Goal: Transaction & Acquisition: Purchase product/service

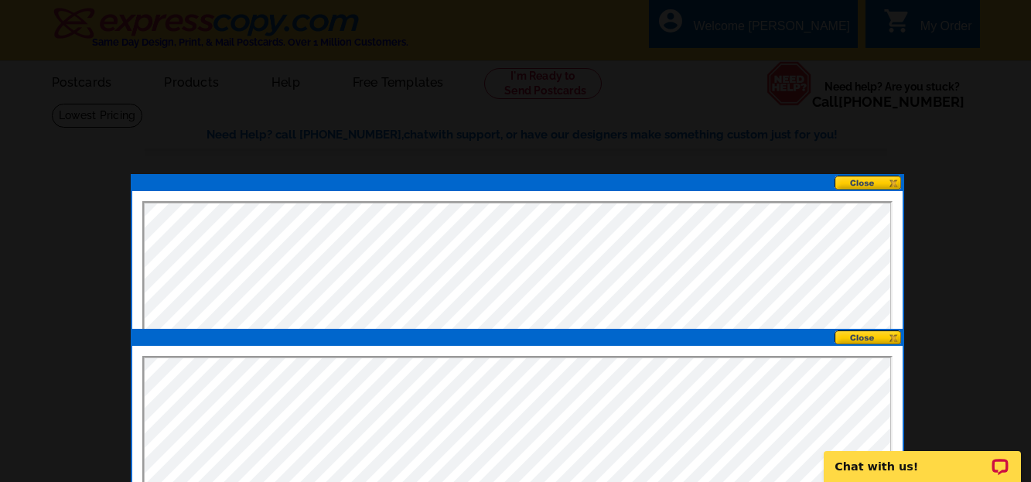
click at [861, 179] on button at bounding box center [868, 183] width 68 height 15
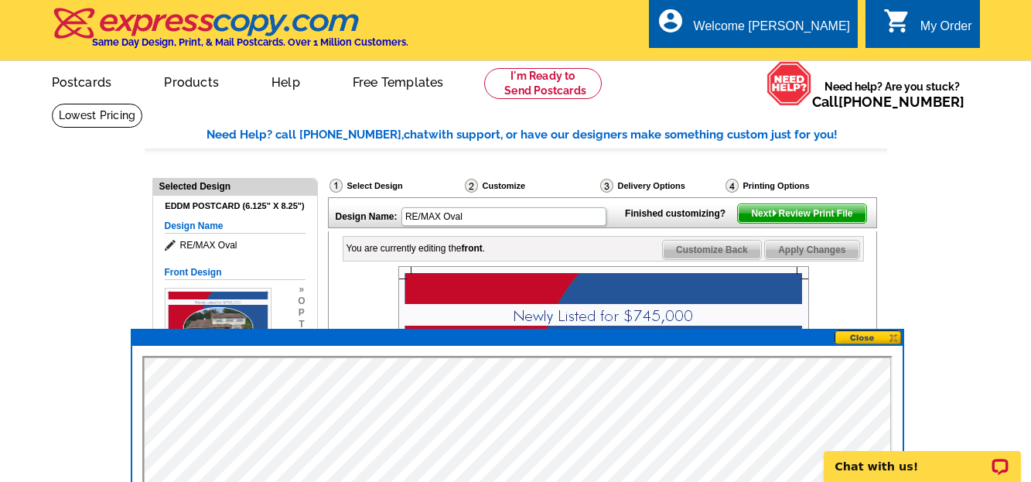
click at [856, 334] on button at bounding box center [868, 337] width 68 height 15
click at [894, 336] on button at bounding box center [868, 337] width 68 height 15
click at [860, 334] on button at bounding box center [868, 337] width 68 height 15
click at [835, 321] on div at bounding box center [603, 421] width 520 height 311
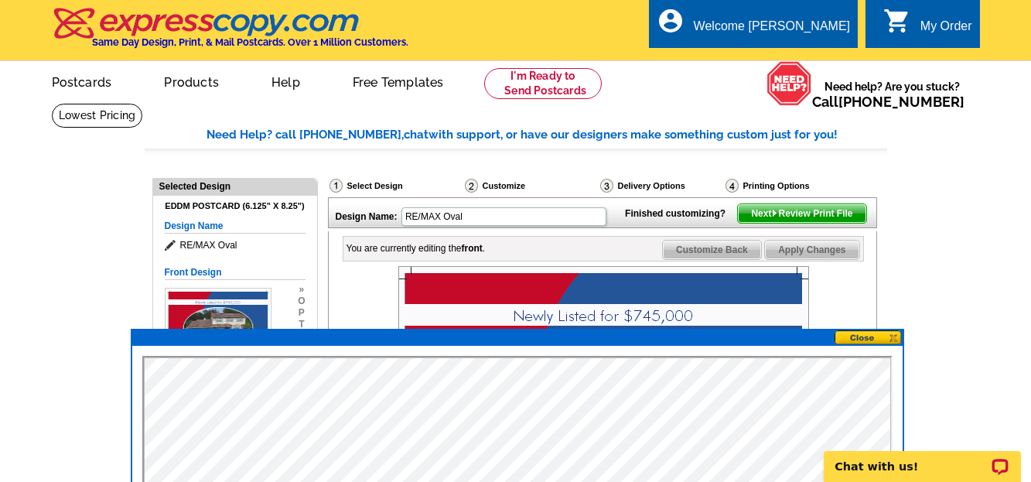
click at [896, 337] on button at bounding box center [868, 337] width 68 height 15
click at [853, 335] on button at bounding box center [868, 337] width 68 height 15
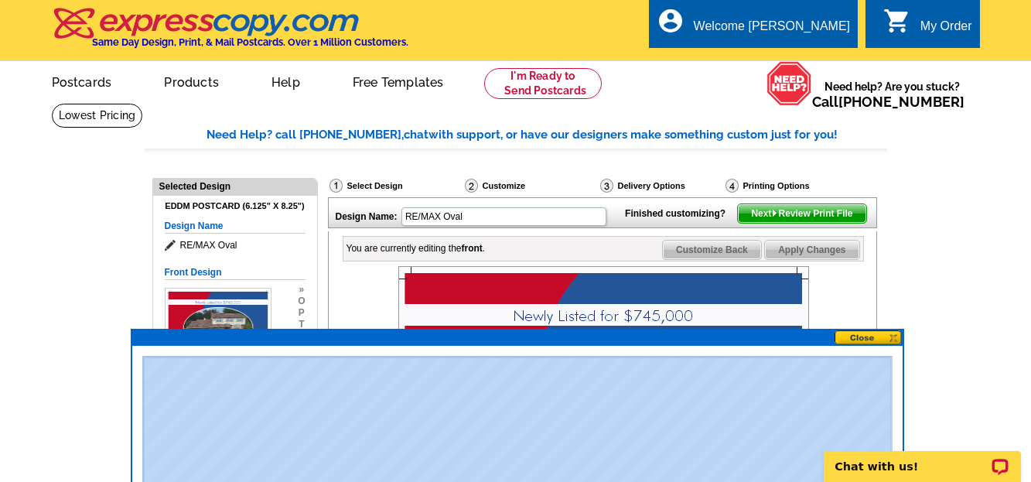
drag, startPoint x: 535, startPoint y: 341, endPoint x: 527, endPoint y: 353, distance: 13.9
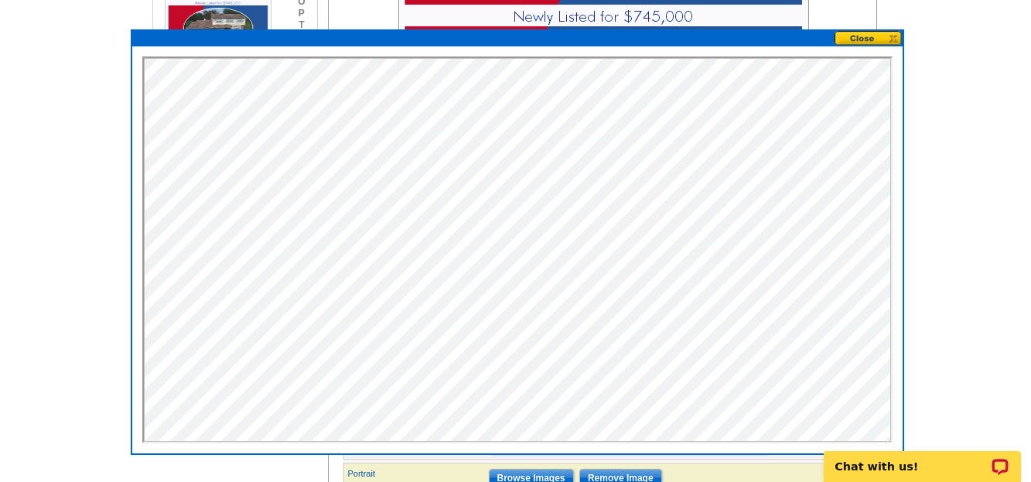
scroll to position [288, 0]
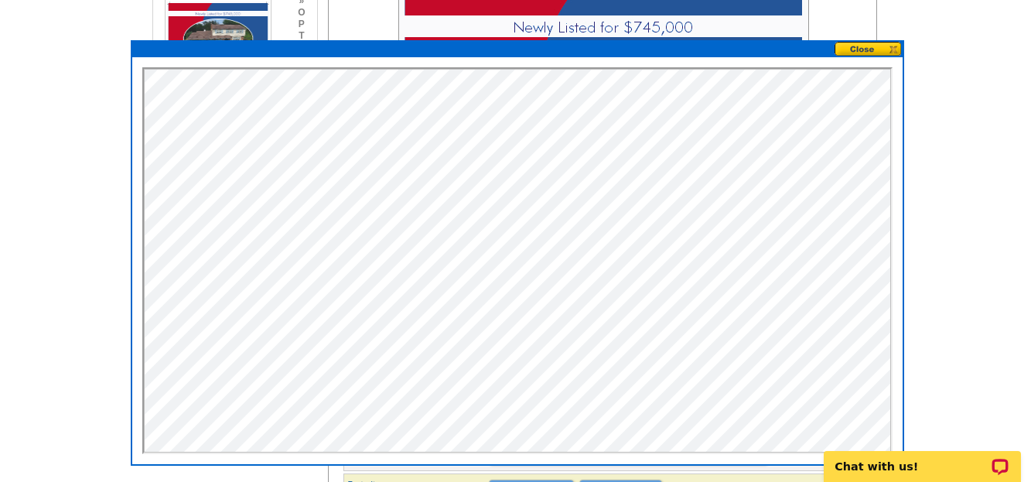
click at [880, 49] on button at bounding box center [868, 49] width 68 height 15
click at [895, 49] on button at bounding box center [868, 49] width 68 height 15
click at [892, 49] on button at bounding box center [868, 49] width 68 height 15
click at [865, 46] on button at bounding box center [868, 49] width 68 height 15
click at [937, 47] on main "Need Help? call 800-260-5887, chat with support, or have our designers make som…" at bounding box center [515, 407] width 1031 height 1186
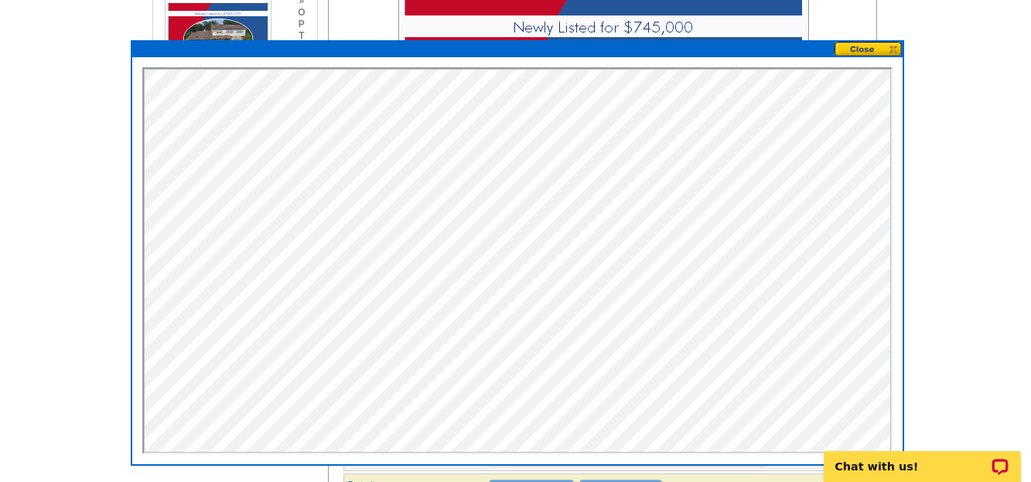
click at [797, 32] on img at bounding box center [603, 133] width 411 height 311
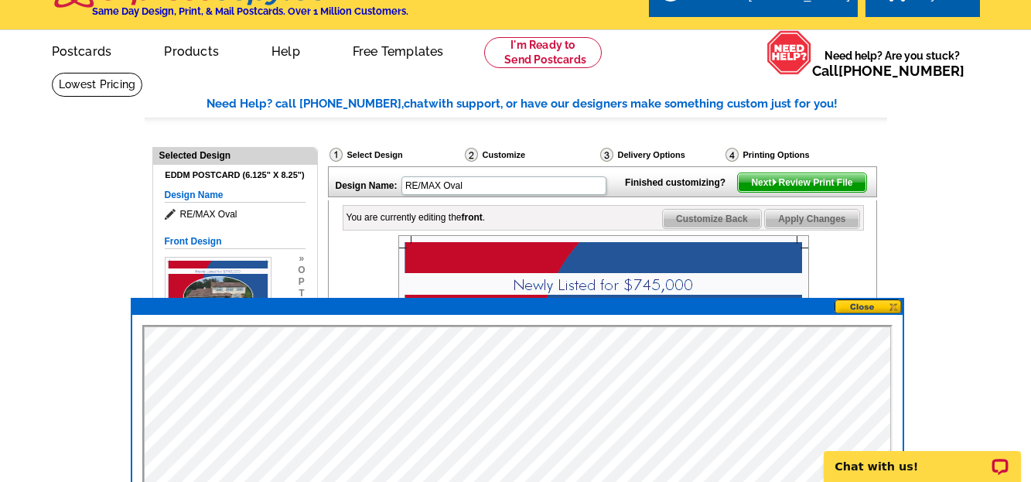
scroll to position [0, 0]
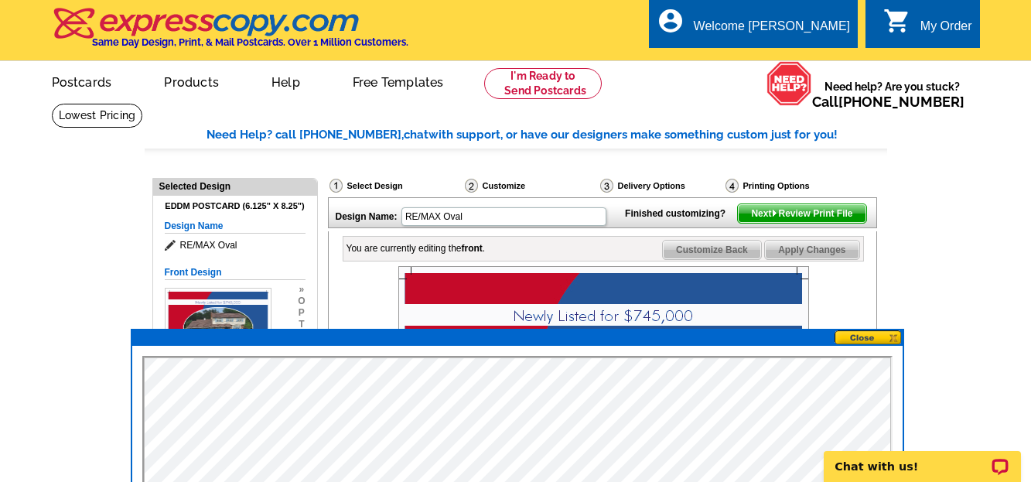
click at [895, 337] on button at bounding box center [868, 337] width 68 height 15
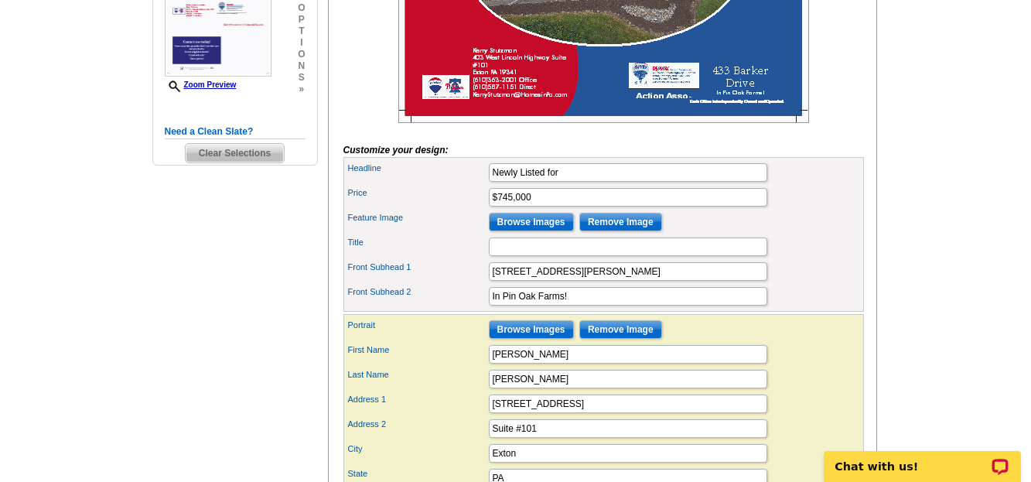
scroll to position [464, 0]
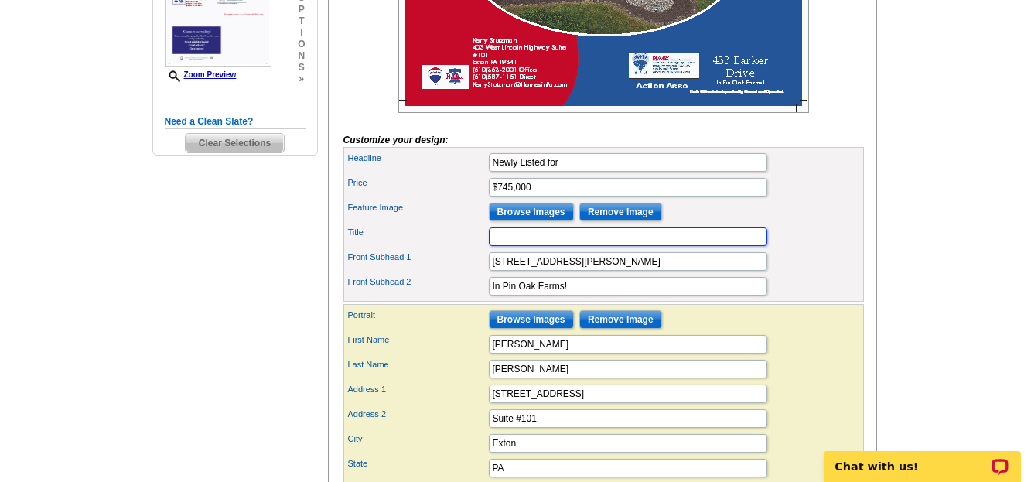
click at [508, 246] on input "Title" at bounding box center [628, 236] width 278 height 19
click at [936, 336] on main "Need Help? call 800-260-5887, chat with support, or have our designers make som…" at bounding box center [515, 235] width 1031 height 1193
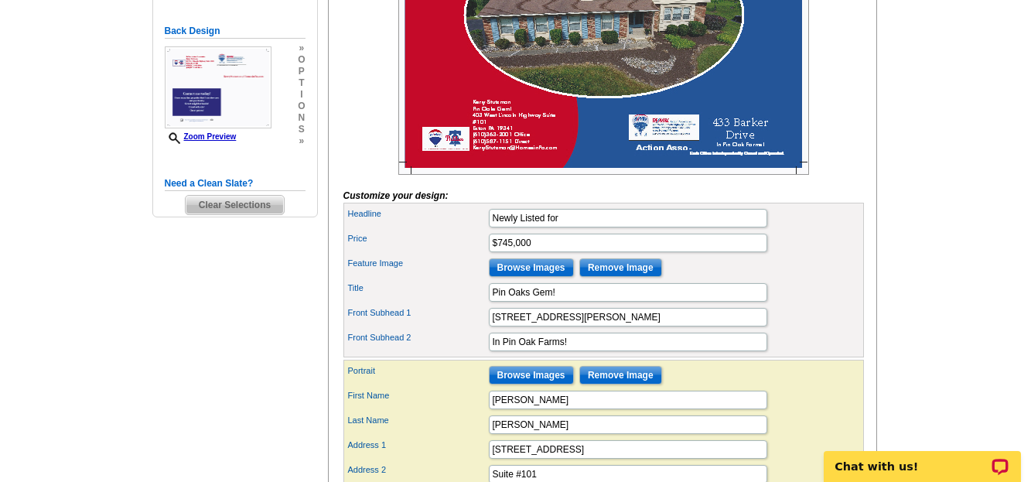
scroll to position [526, 0]
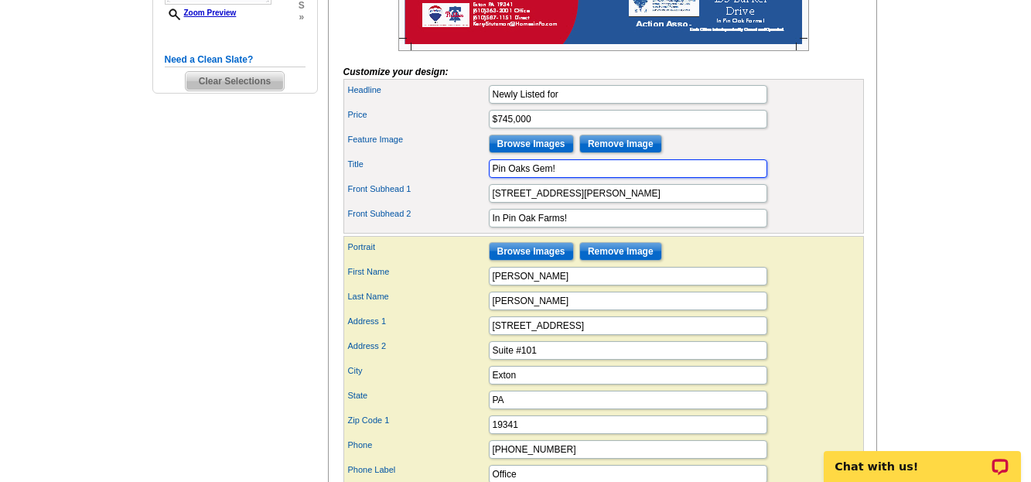
drag, startPoint x: 557, startPoint y: 194, endPoint x: 491, endPoint y: 197, distance: 65.8
click at [491, 178] on input "Pin Oaks Gem!" at bounding box center [628, 168] width 278 height 19
type input "Realtor"
click at [911, 172] on main "Need Help? call 800-260-5887, chat with support, or have our designers make som…" at bounding box center [515, 170] width 1031 height 1186
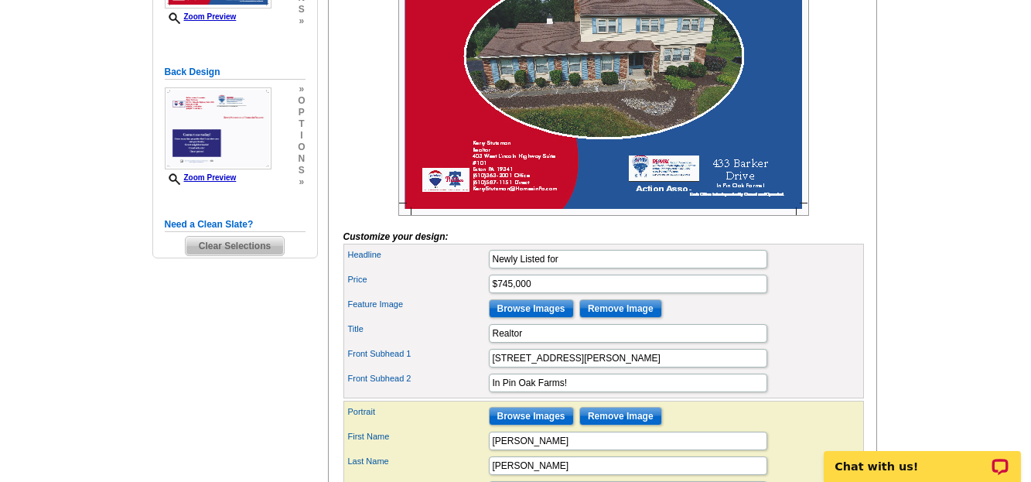
scroll to position [217, 0]
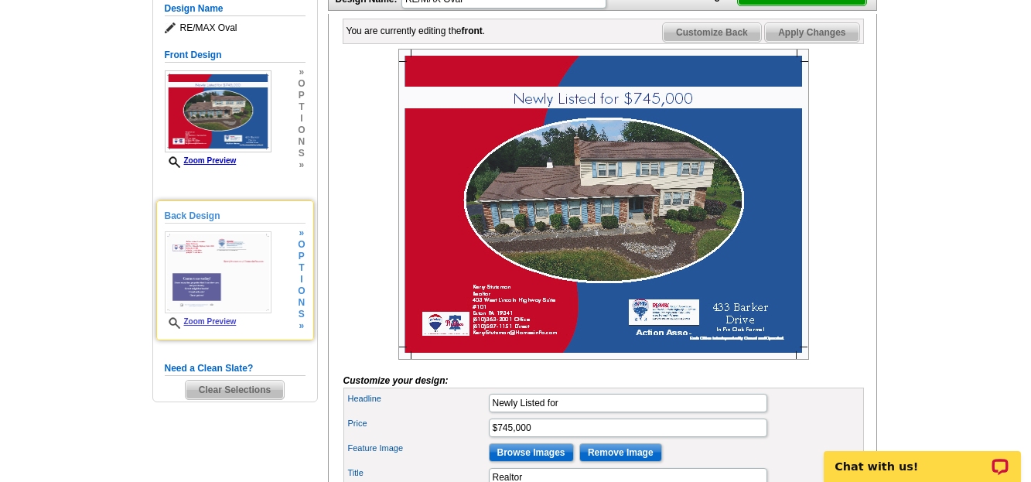
click at [303, 273] on span "t" at bounding box center [301, 268] width 7 height 12
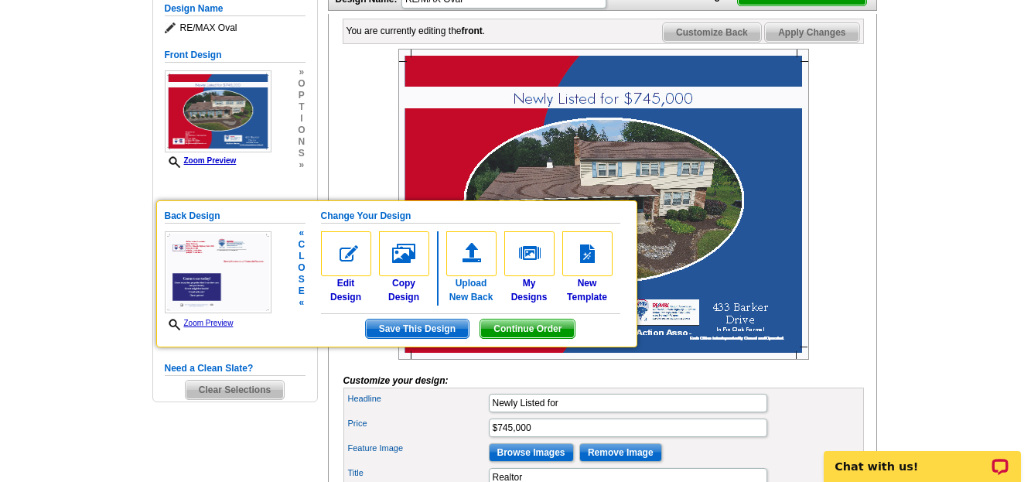
click at [470, 272] on img at bounding box center [471, 253] width 50 height 45
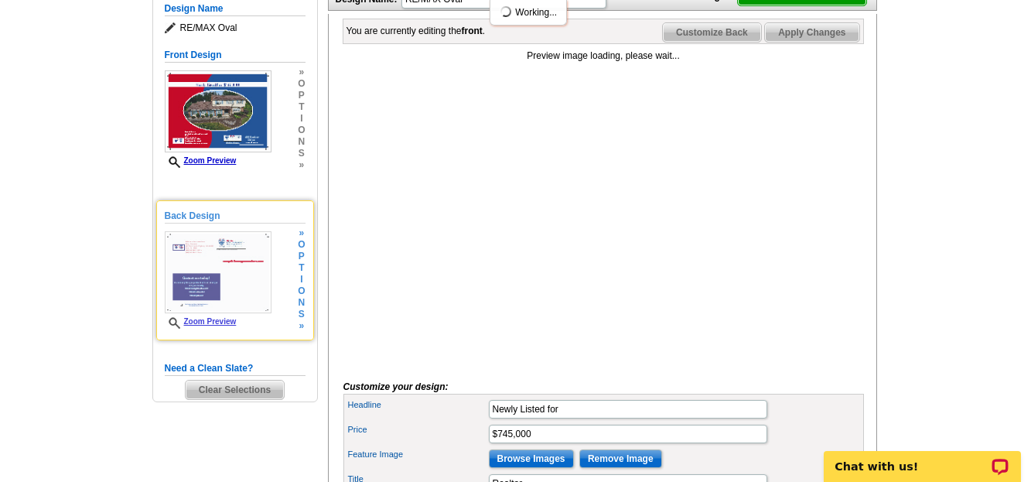
click at [298, 285] on span "i" at bounding box center [301, 280] width 7 height 12
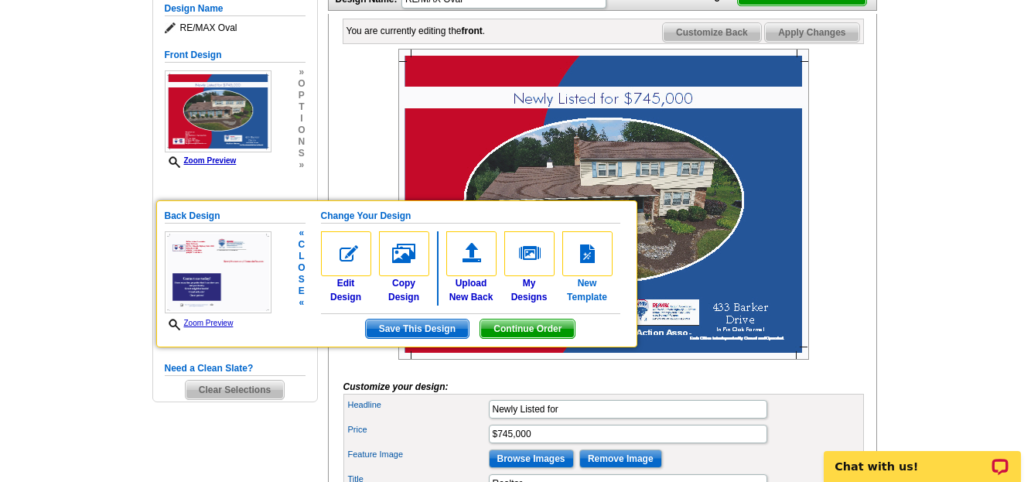
click at [580, 258] on img at bounding box center [587, 253] width 50 height 45
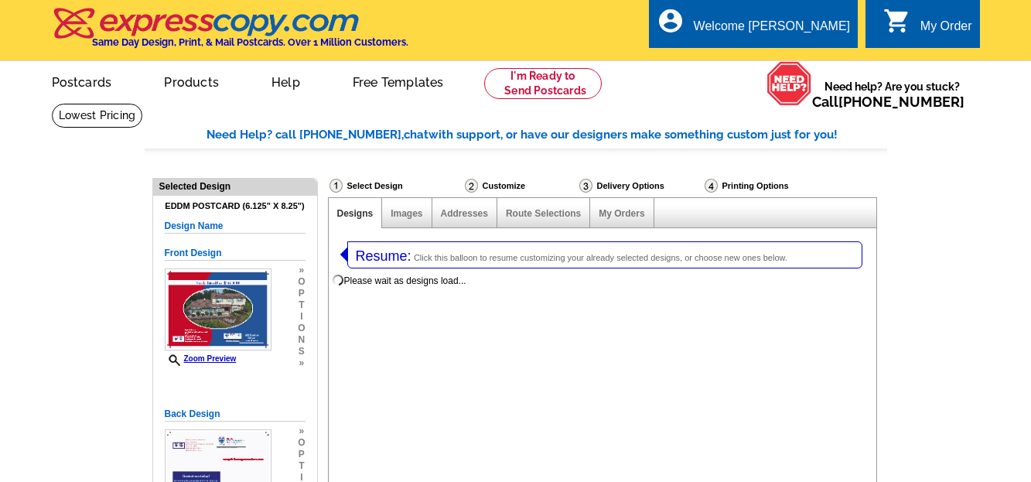
select select "1"
select select "14"
select select "back"
select select "785"
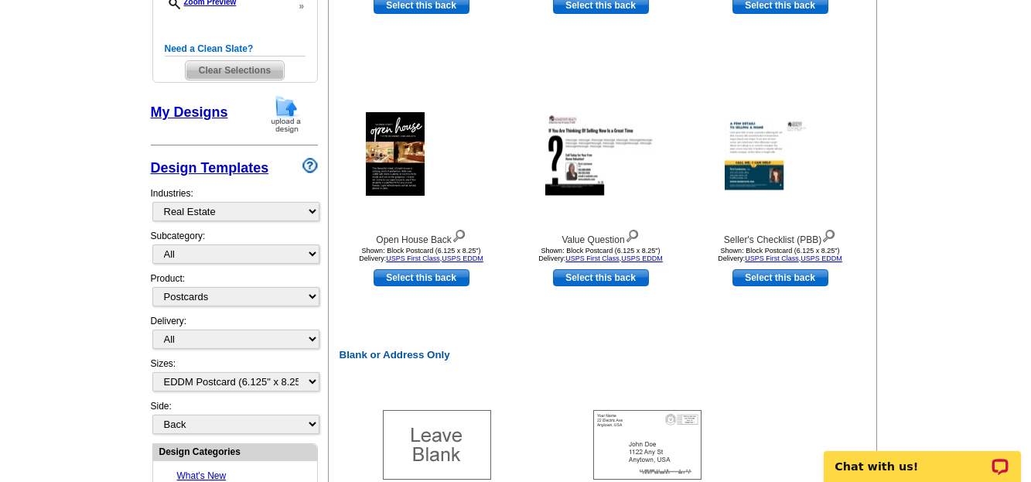
scroll to position [578, 0]
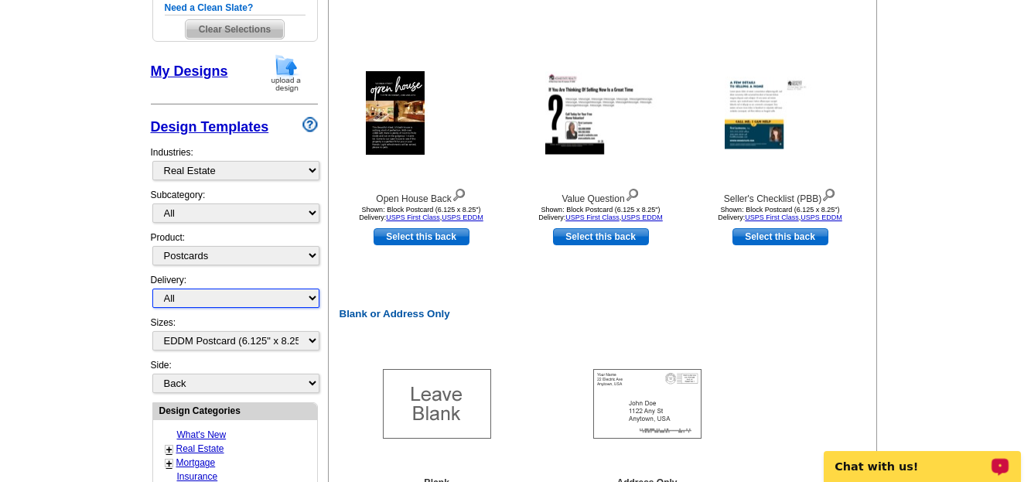
click at [313, 296] on select "All First Class Mail Shipped to Me EDDM Save 66% on Postage" at bounding box center [235, 297] width 167 height 19
select select "4"
click at [152, 289] on select "All First Class Mail Shipped to Me EDDM Save 66% on Postage" at bounding box center [235, 297] width 167 height 19
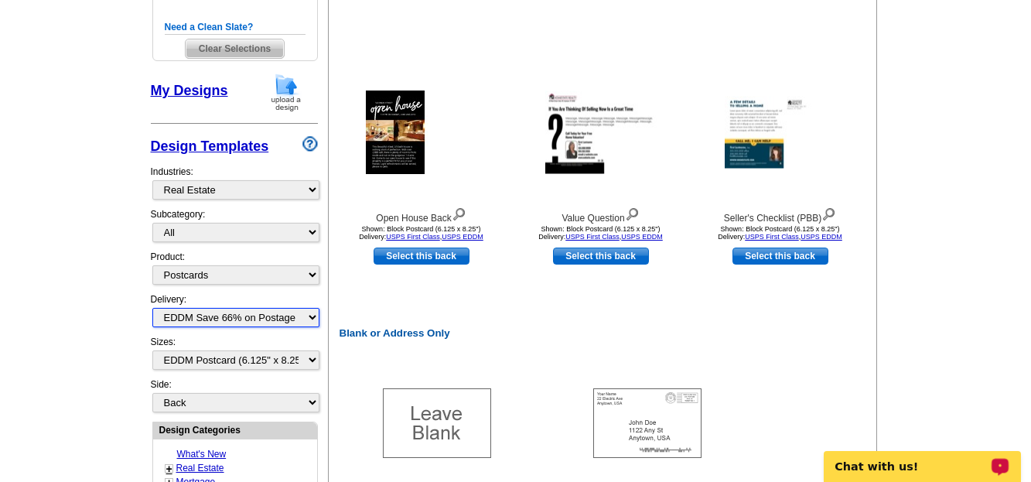
scroll to position [620, 0]
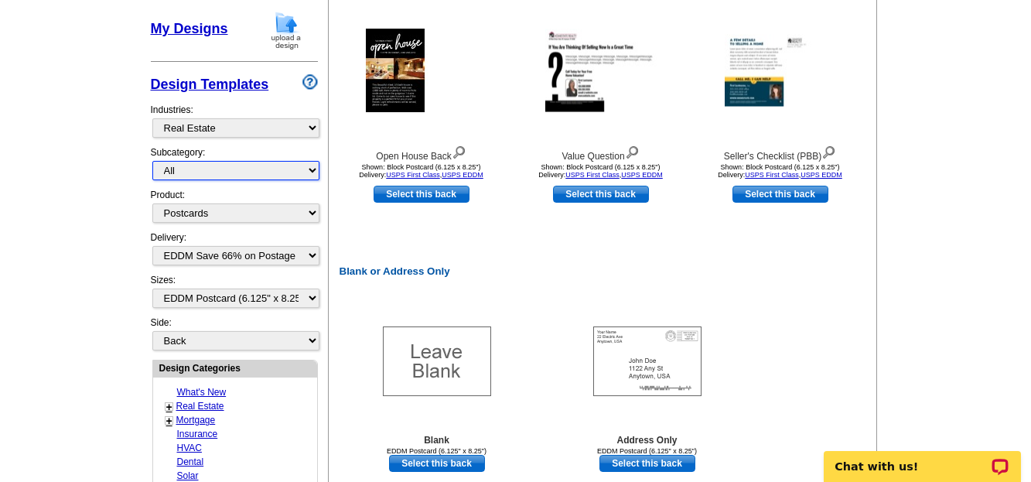
click at [312, 168] on select "All RE/MAX® Referrals Keller Williams® Berkshire Hathaway Home Services Century…" at bounding box center [235, 170] width 167 height 19
select select "807"
click at [152, 162] on select "All RE/MAX® Referrals Keller Williams® Berkshire Hathaway Home Services Century…" at bounding box center [235, 170] width 167 height 19
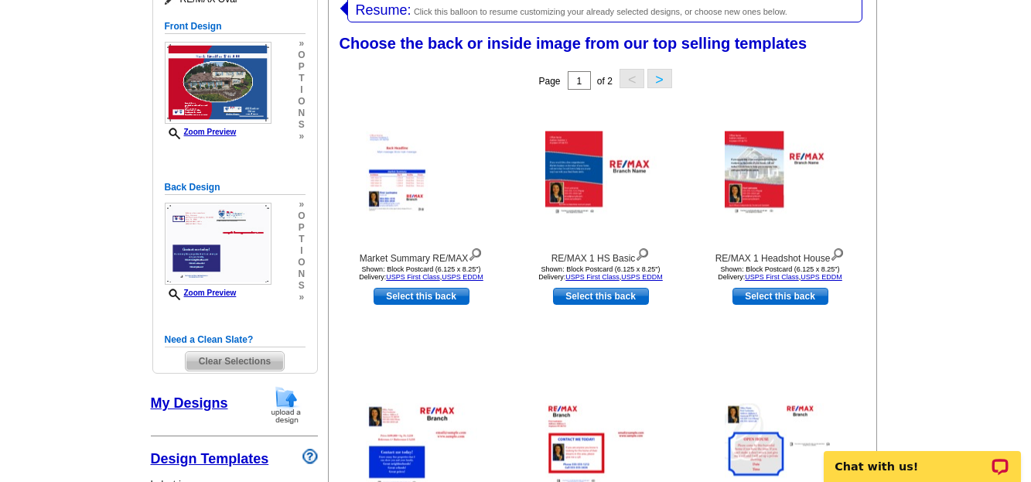
scroll to position [239, 0]
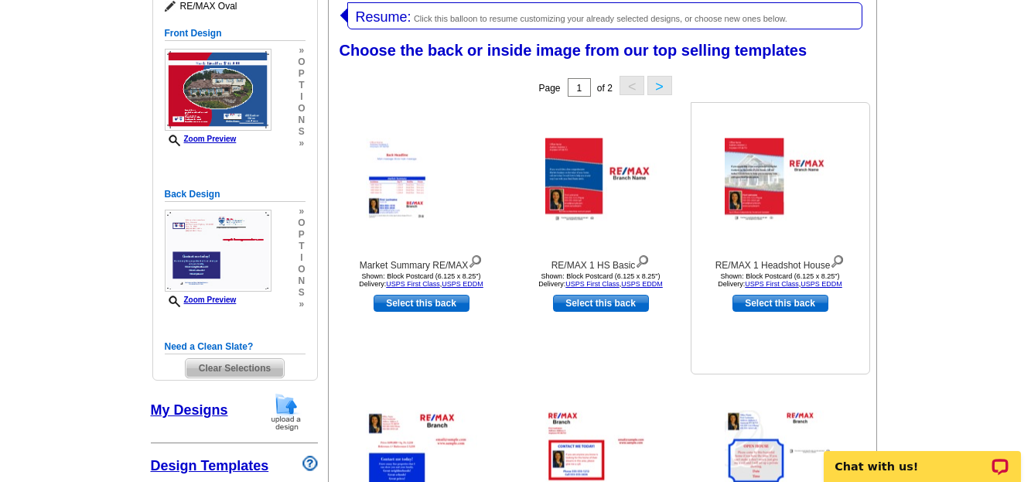
click at [761, 207] on img at bounding box center [780, 179] width 111 height 83
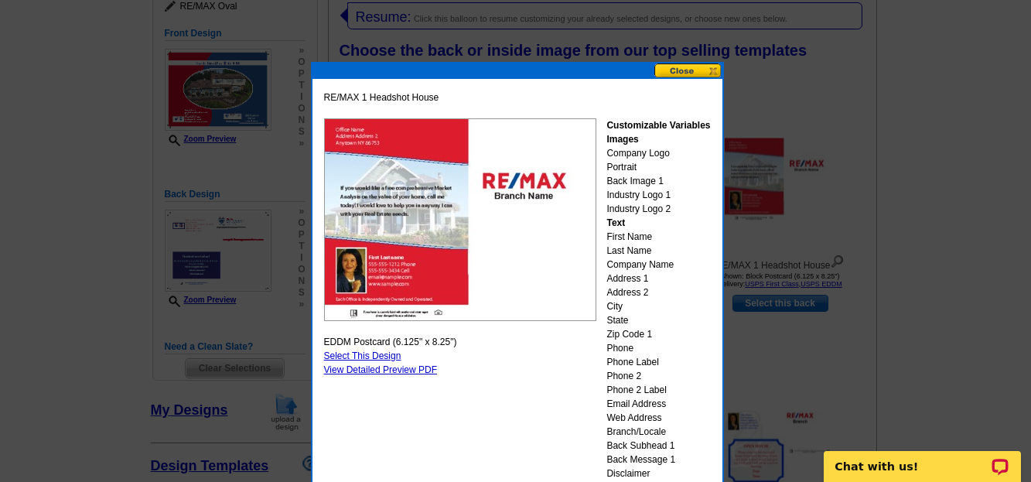
click at [377, 358] on link "Select This Design" at bounding box center [362, 355] width 77 height 11
select select "front"
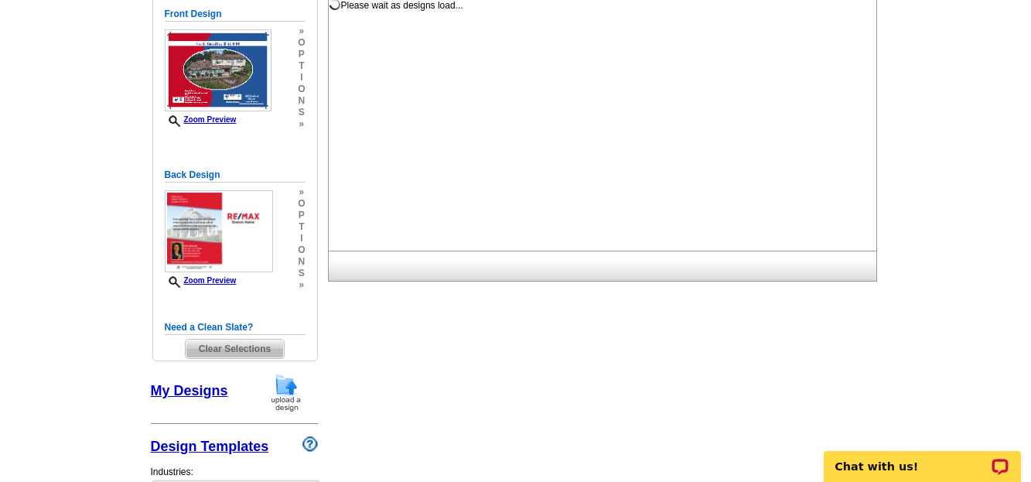
scroll to position [0, 0]
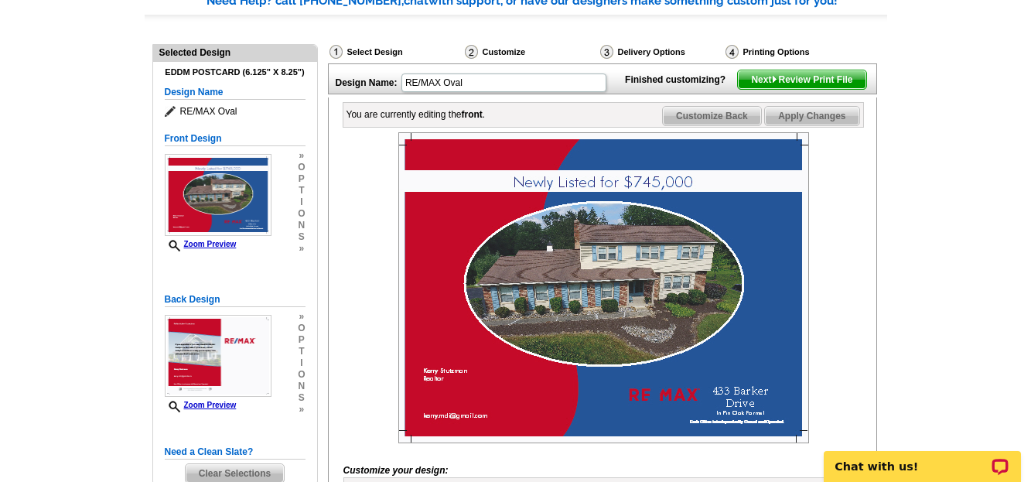
scroll to position [82, 0]
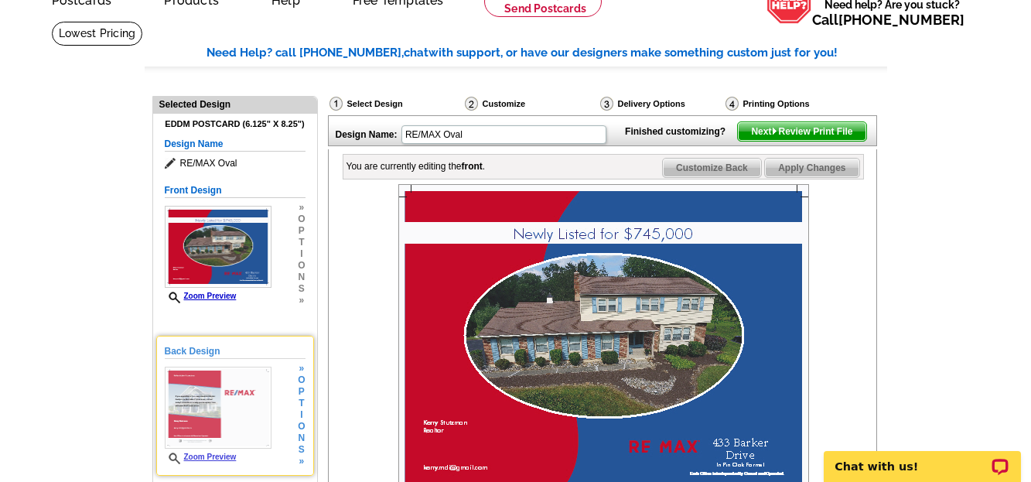
click at [259, 429] on img at bounding box center [218, 408] width 107 height 82
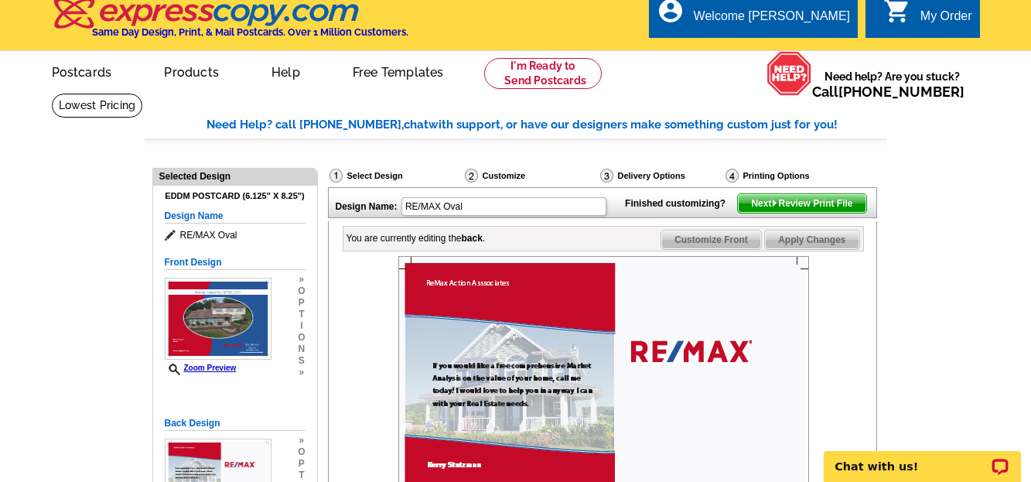
scroll to position [0, 0]
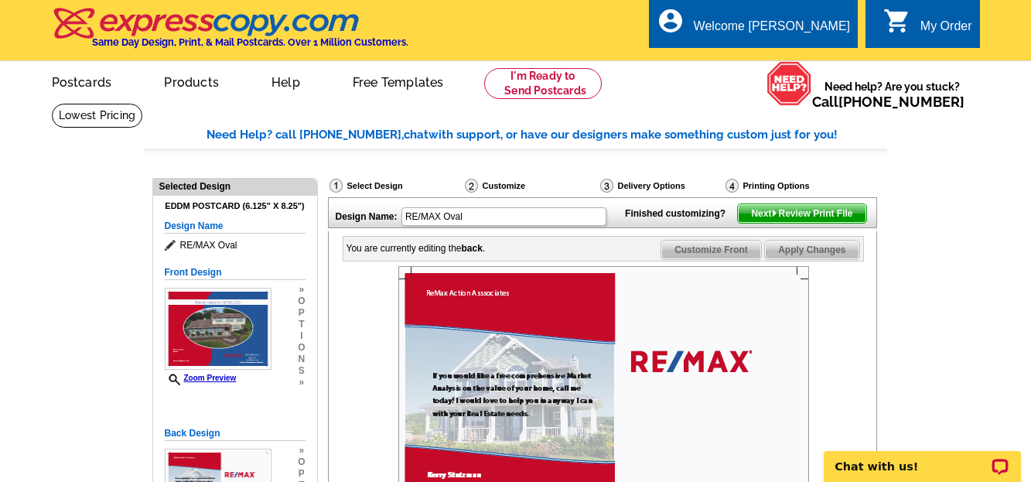
click at [583, 136] on div "Need Help? call [PHONE_NUMBER], chat with support, or have our designers make s…" at bounding box center [546, 135] width 681 height 18
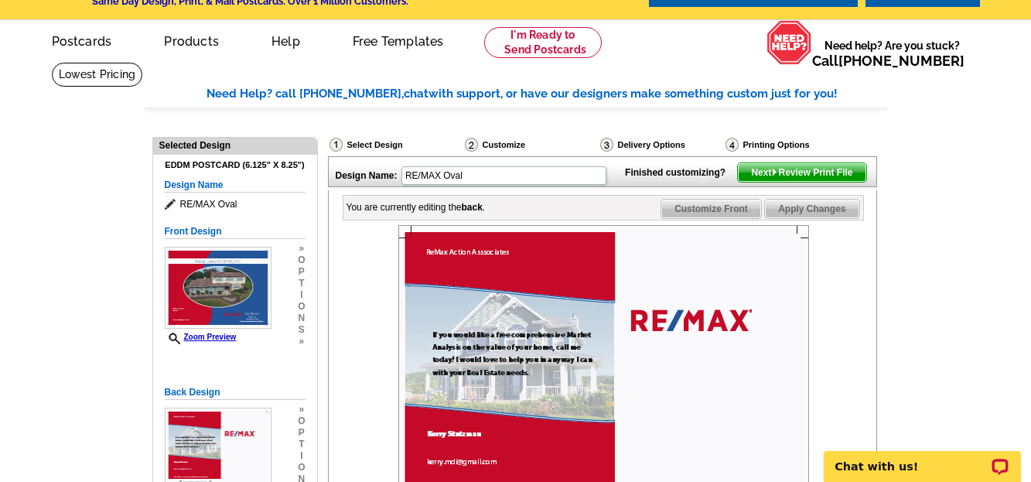
scroll to position [37, 0]
